Goal: Information Seeking & Learning: Learn about a topic

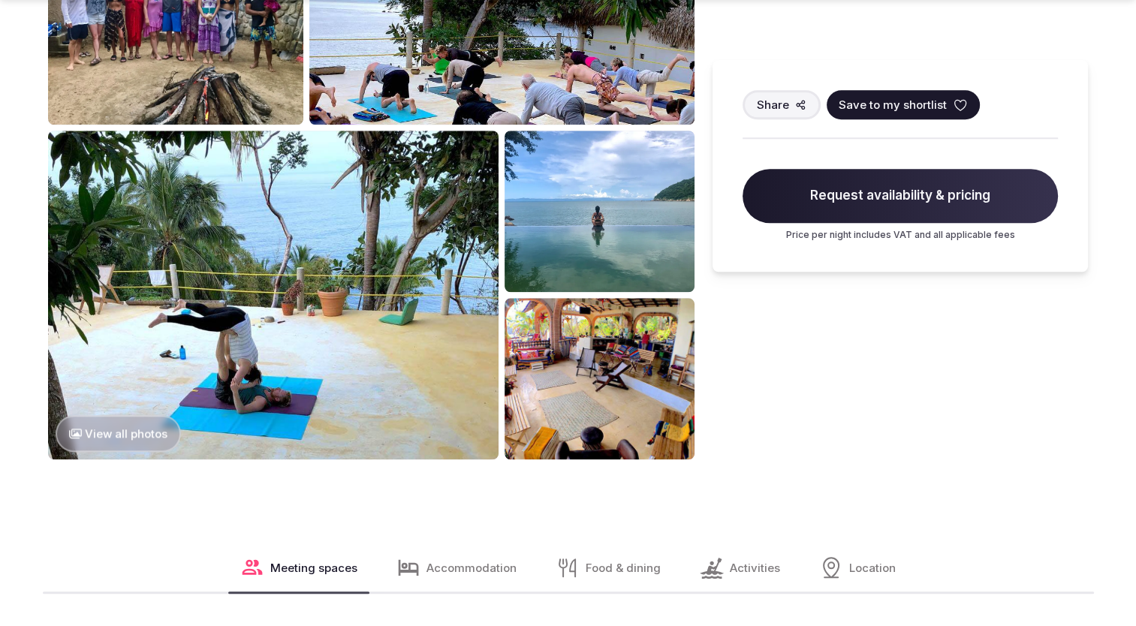
scroll to position [1502, 0]
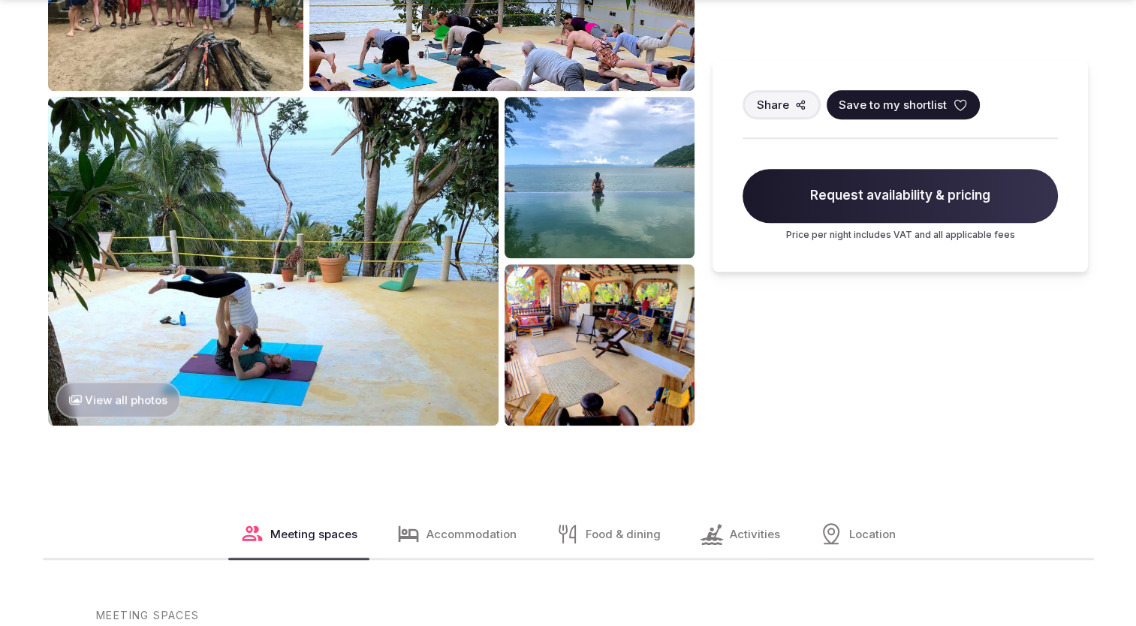
click at [578, 314] on img at bounding box center [600, 344] width 190 height 161
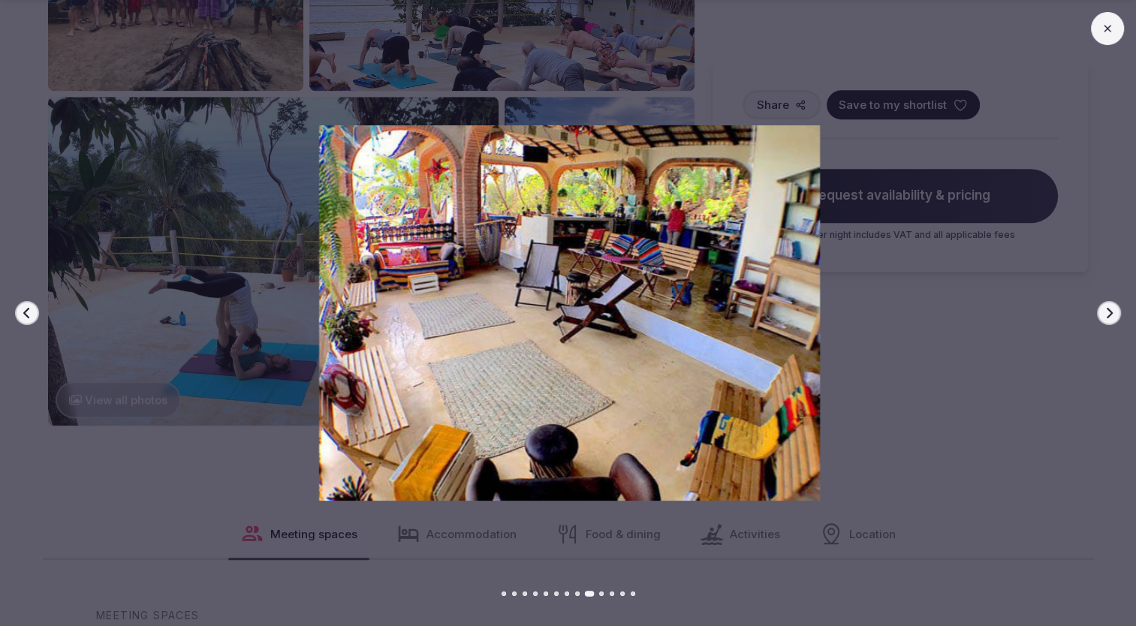
click at [931, 408] on img at bounding box center [569, 313] width 795 height 376
drag, startPoint x: 1102, startPoint y: 26, endPoint x: 958, endPoint y: 194, distance: 221.1
click at [1102, 26] on icon at bounding box center [1108, 29] width 12 height 12
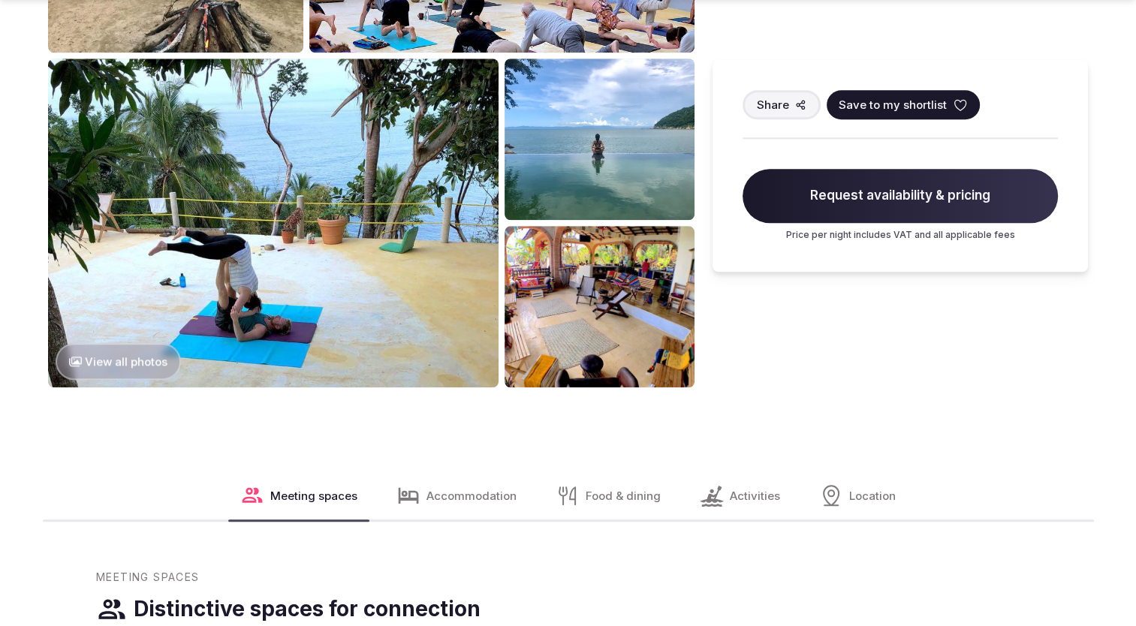
scroll to position [1577, 0]
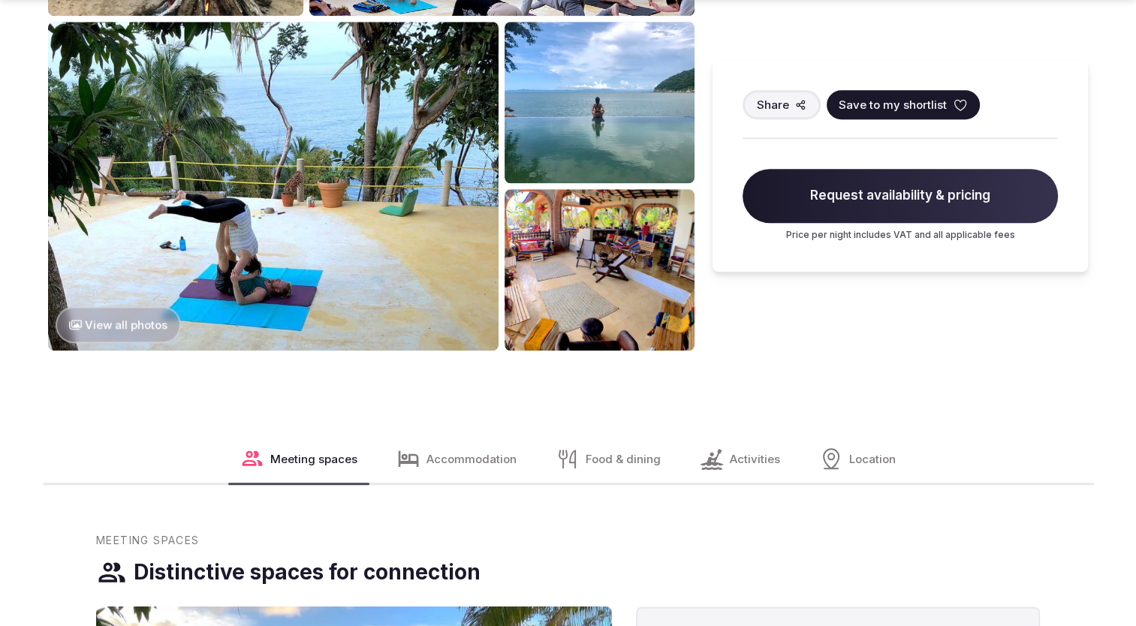
click at [182, 302] on img at bounding box center [273, 186] width 451 height 329
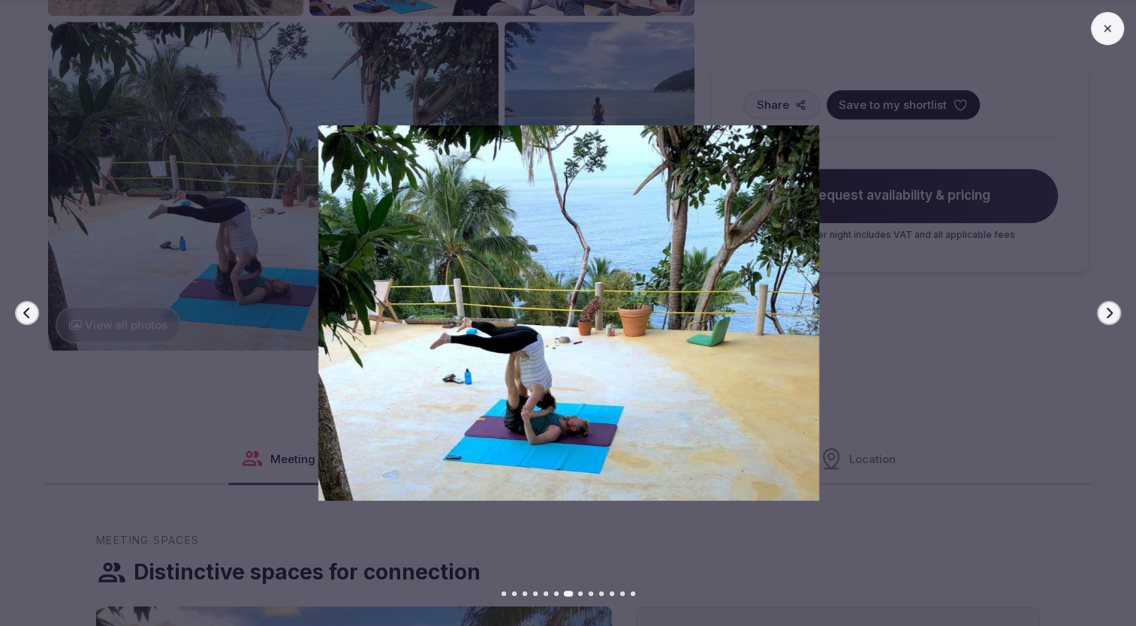
click at [141, 333] on div at bounding box center [563, 313] width 1148 height 376
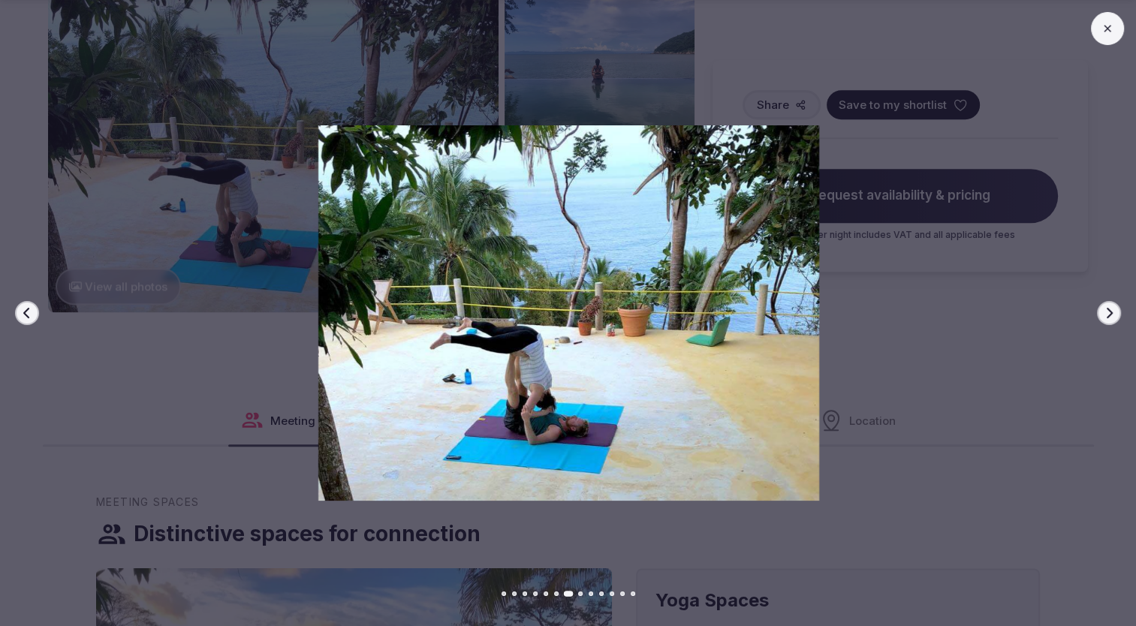
scroll to position [1652, 0]
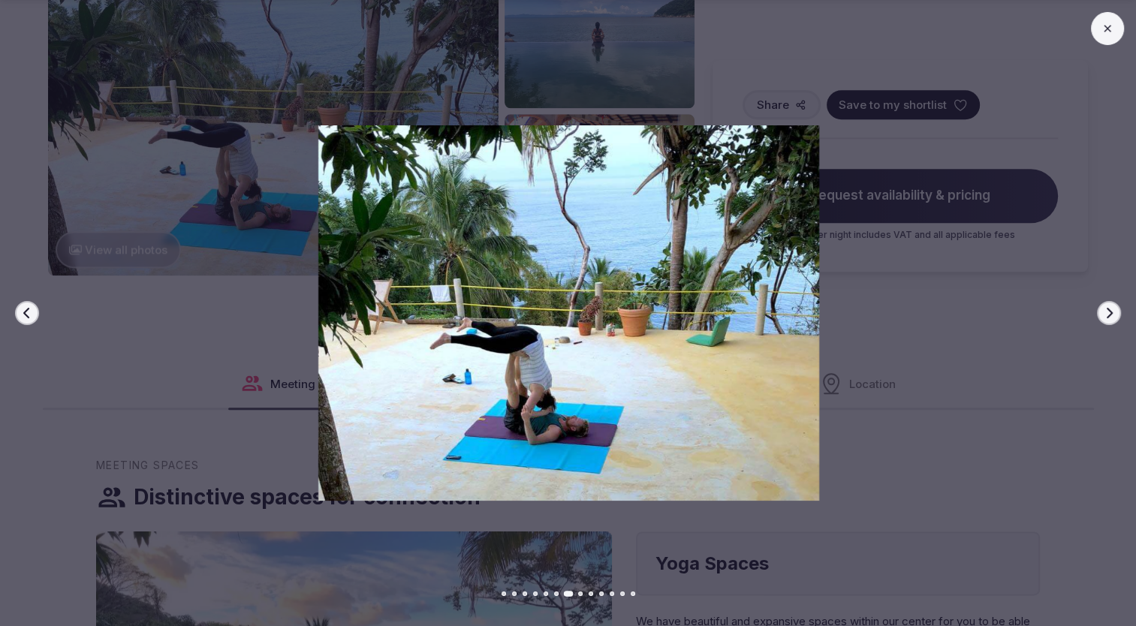
click at [1097, 311] on div at bounding box center [563, 313] width 1148 height 376
click at [1118, 318] on button "Next slide" at bounding box center [1109, 313] width 24 height 24
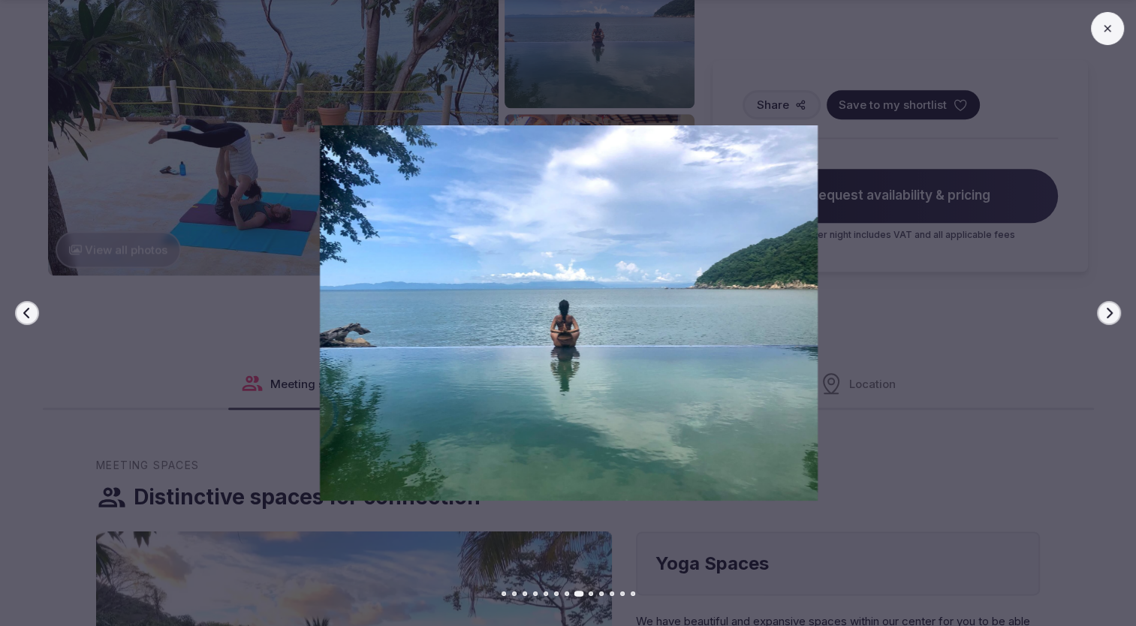
click at [1116, 317] on button "Next slide" at bounding box center [1109, 313] width 24 height 24
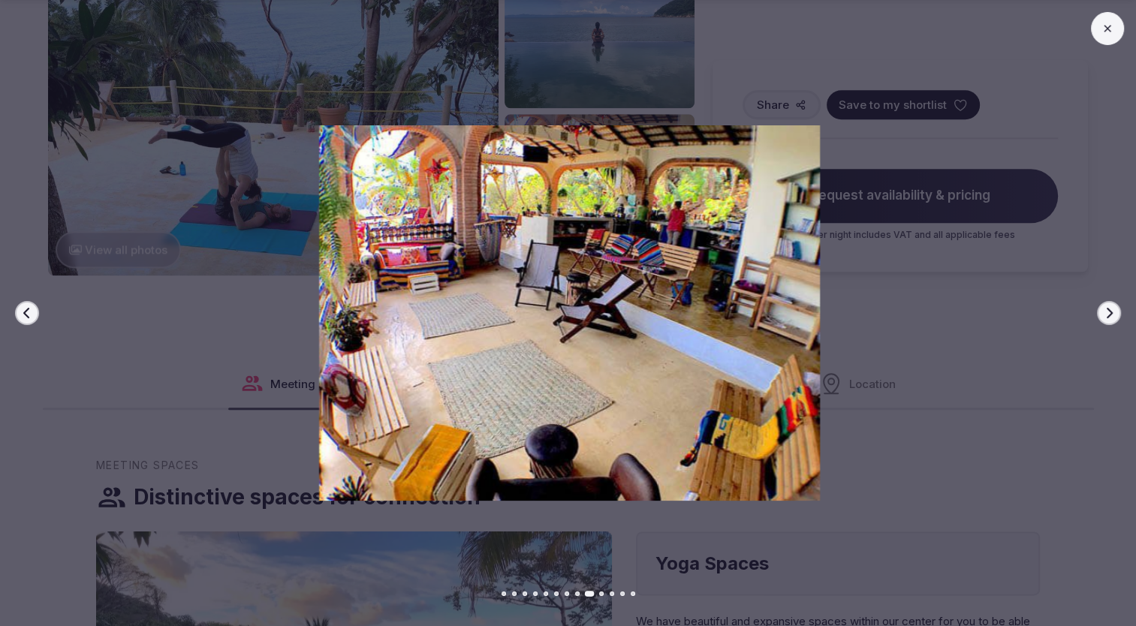
click at [1116, 317] on button "Next slide" at bounding box center [1109, 313] width 24 height 24
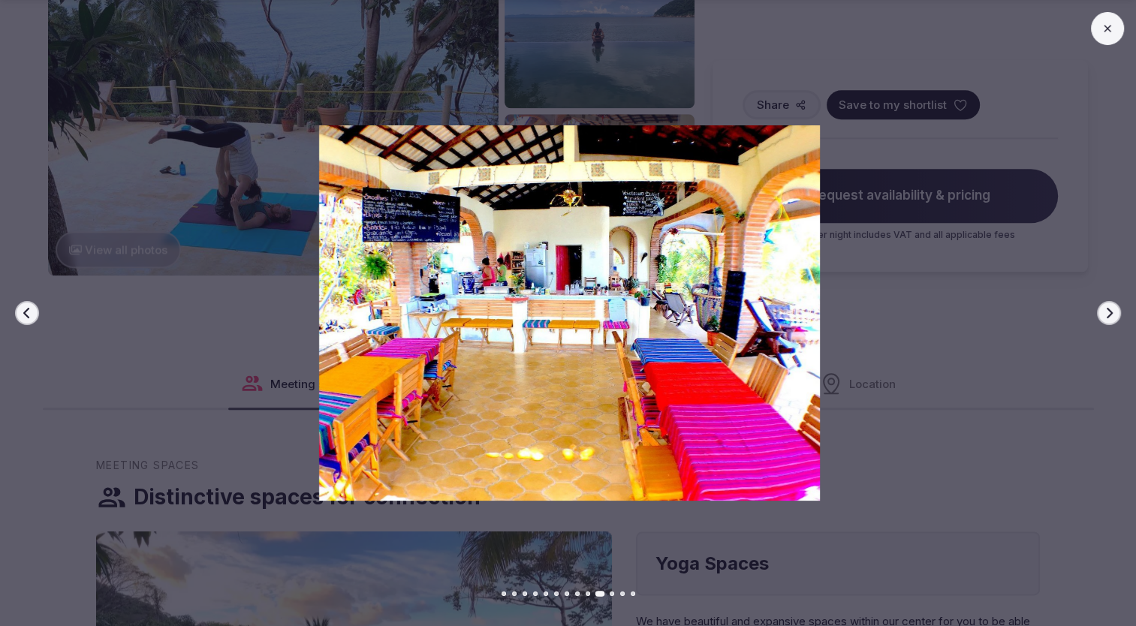
click at [1116, 317] on button "Next slide" at bounding box center [1109, 313] width 24 height 24
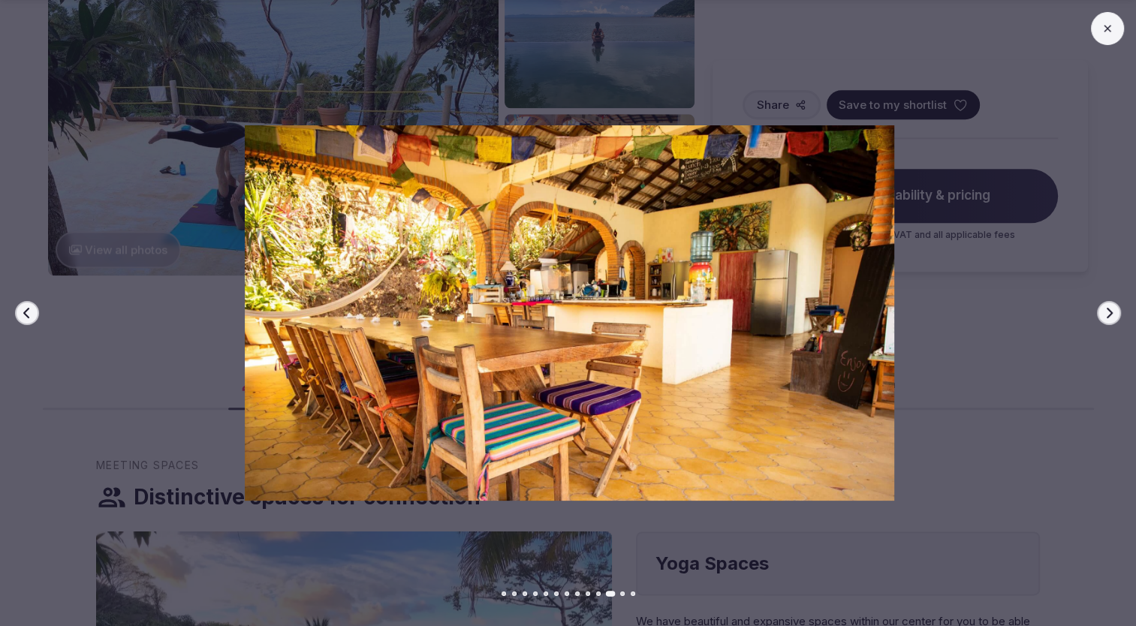
click at [1116, 317] on button "Next slide" at bounding box center [1109, 313] width 24 height 24
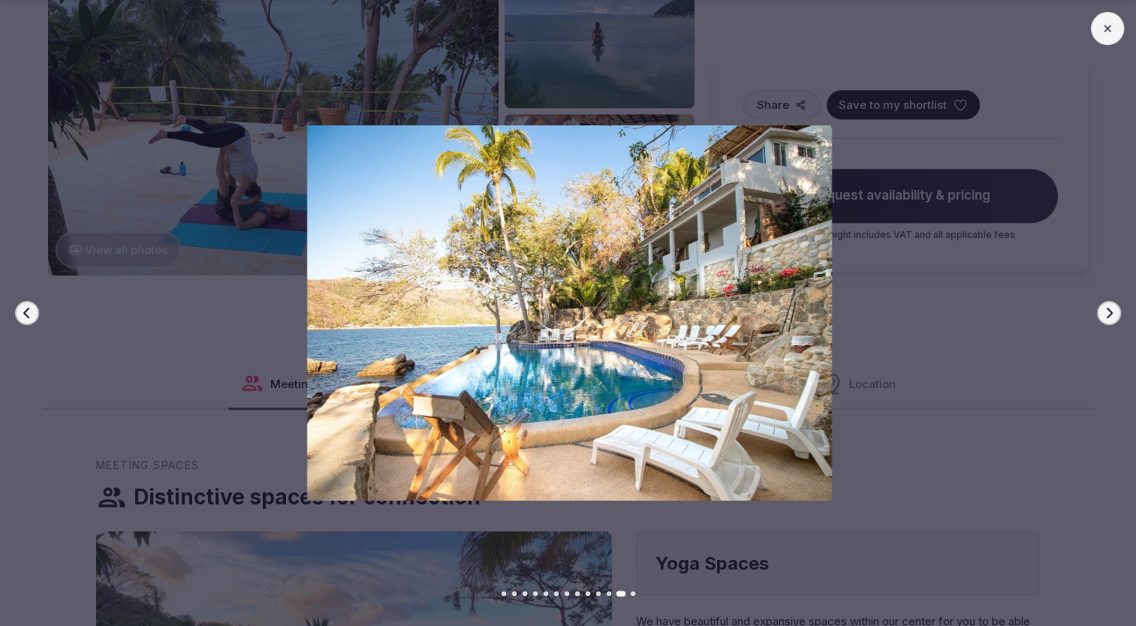
click at [1116, 317] on button "Next slide" at bounding box center [1109, 313] width 24 height 24
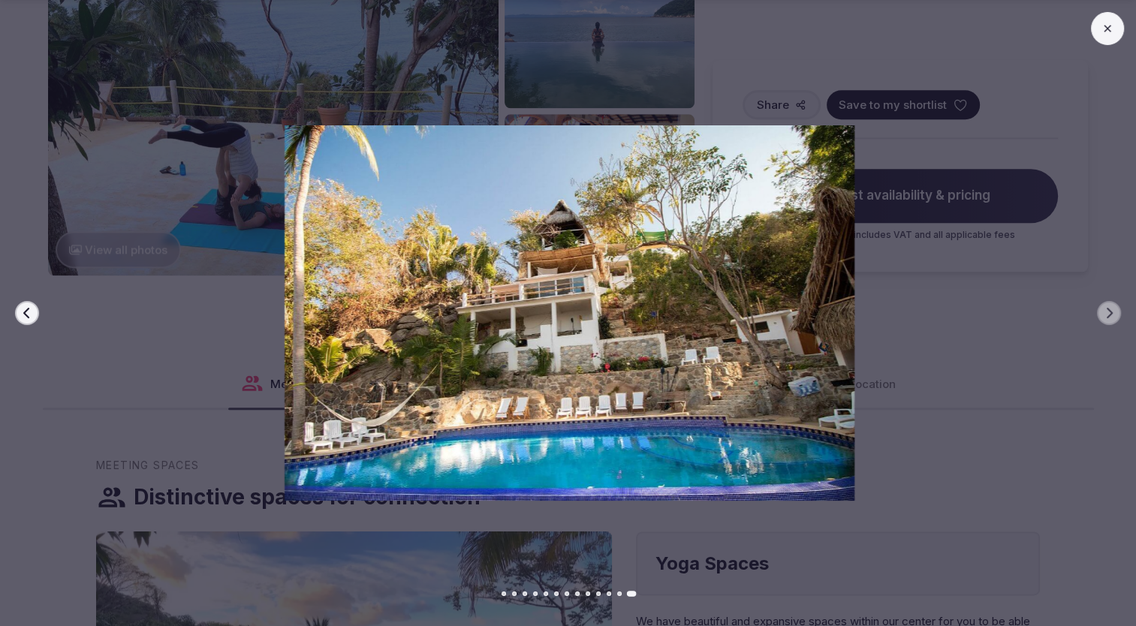
drag, startPoint x: 1118, startPoint y: 14, endPoint x: 1070, endPoint y: 53, distance: 62.4
click at [1118, 20] on div at bounding box center [1107, 28] width 33 height 33
click at [1119, 20] on button at bounding box center [1107, 28] width 33 height 33
